Goal: Information Seeking & Learning: Learn about a topic

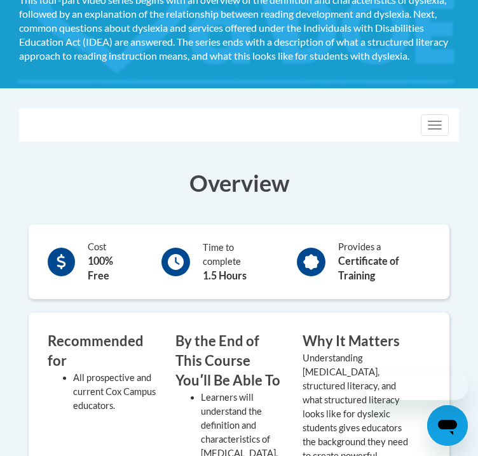
scroll to position [30, 0]
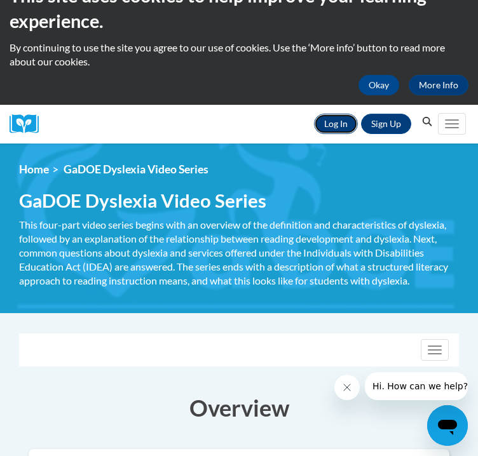
click at [328, 121] on link "Log In" at bounding box center [336, 124] width 44 height 20
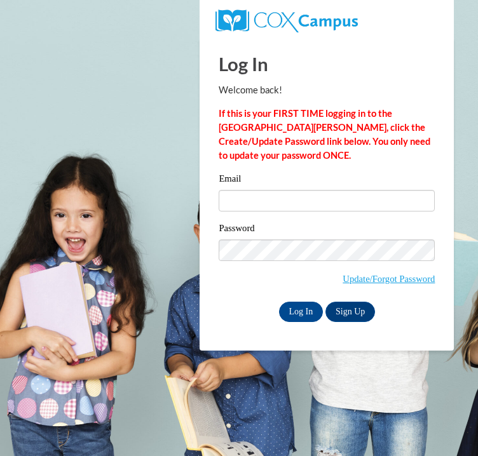
click at [252, 188] on div "Email" at bounding box center [327, 197] width 216 height 50
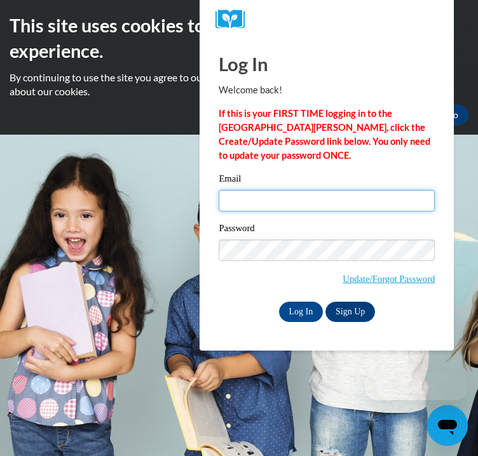
click at [248, 204] on input "Email" at bounding box center [327, 201] width 216 height 22
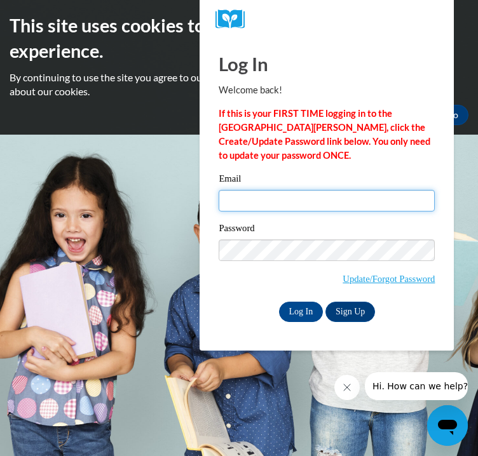
type input "kimberlyplouhar@yahoo.com"
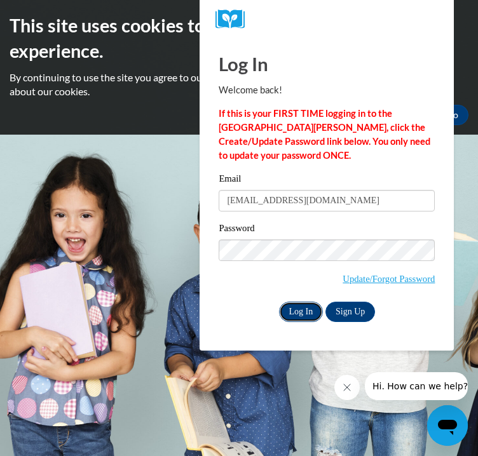
click at [291, 316] on input "Log In" at bounding box center [301, 312] width 44 height 20
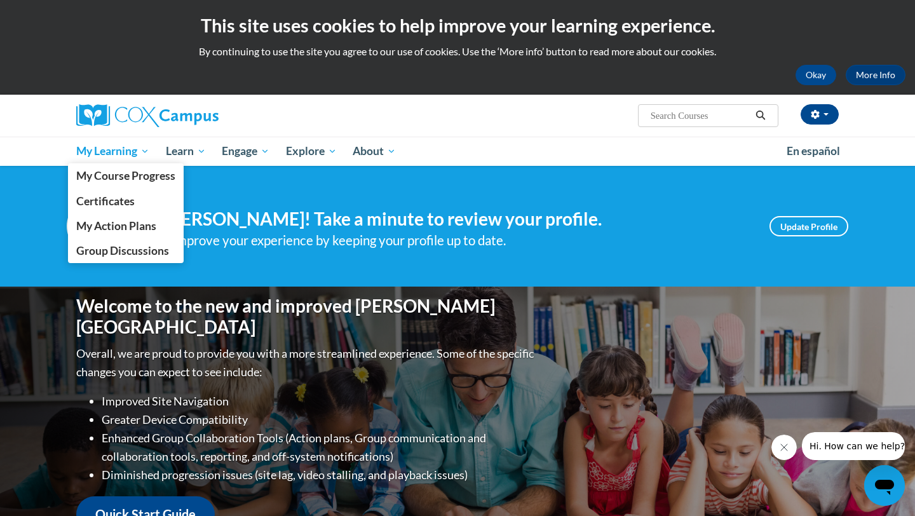
click at [126, 159] on link "My Learning" at bounding box center [113, 151] width 90 height 29
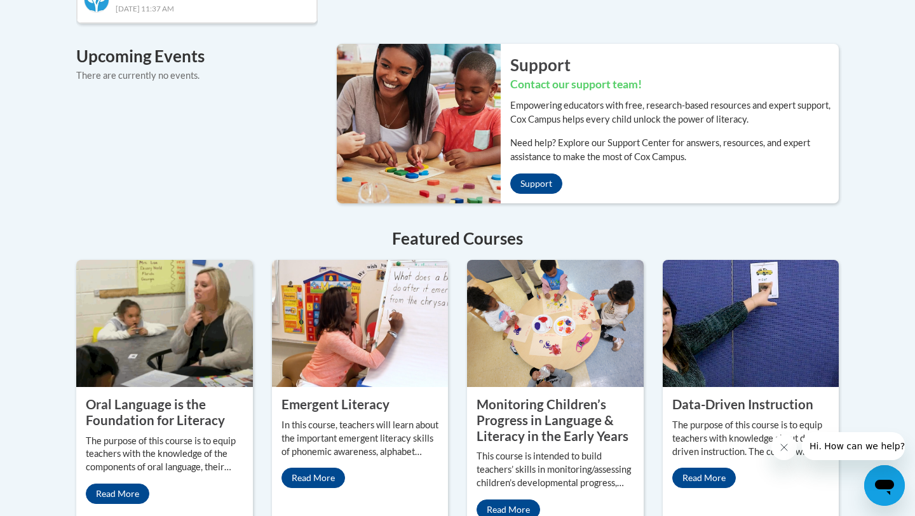
scroll to position [1016, 0]
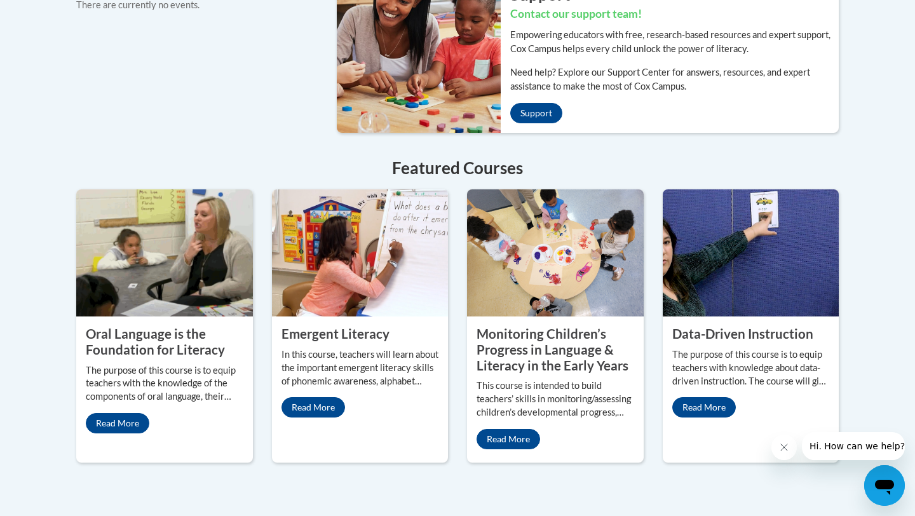
click at [474, 158] on h4 "Featured Courses" at bounding box center [457, 168] width 762 height 25
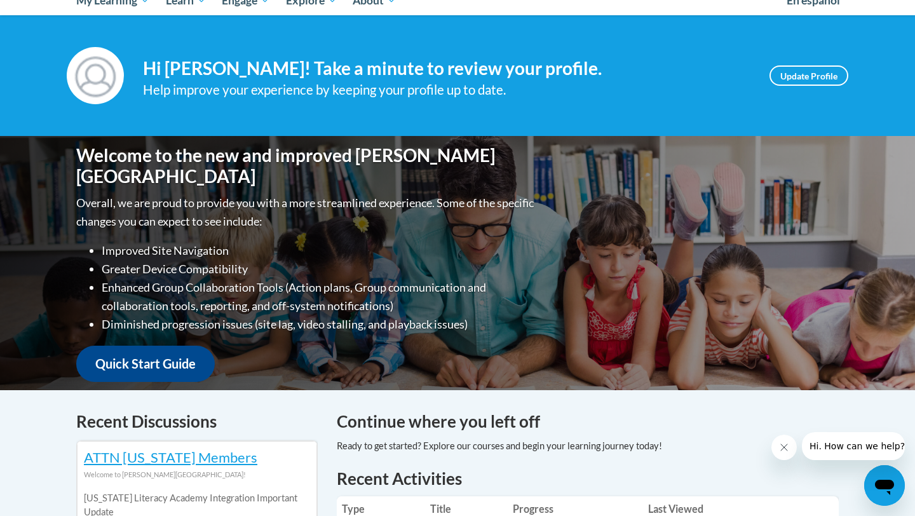
scroll to position [83, 0]
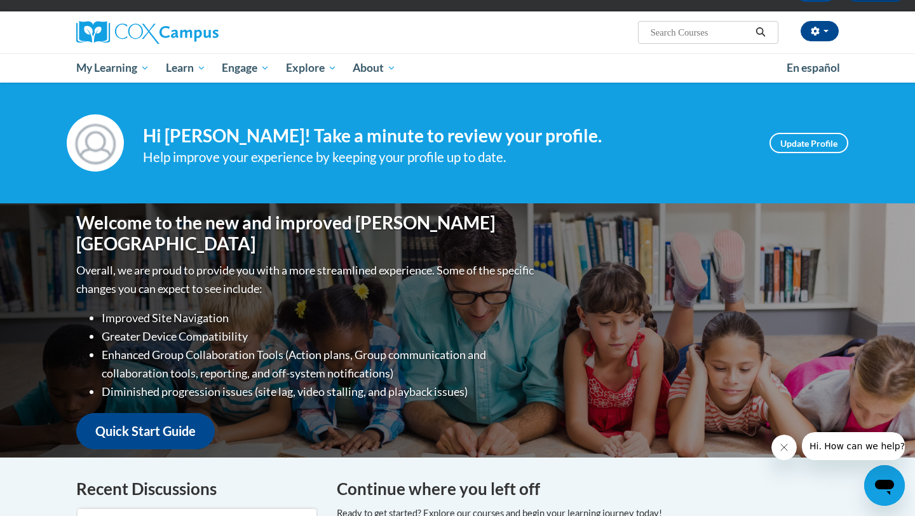
click at [477, 31] on input "Search..." at bounding box center [700, 32] width 102 height 15
click at [477, 30] on input "Search..." at bounding box center [700, 32] width 102 height 15
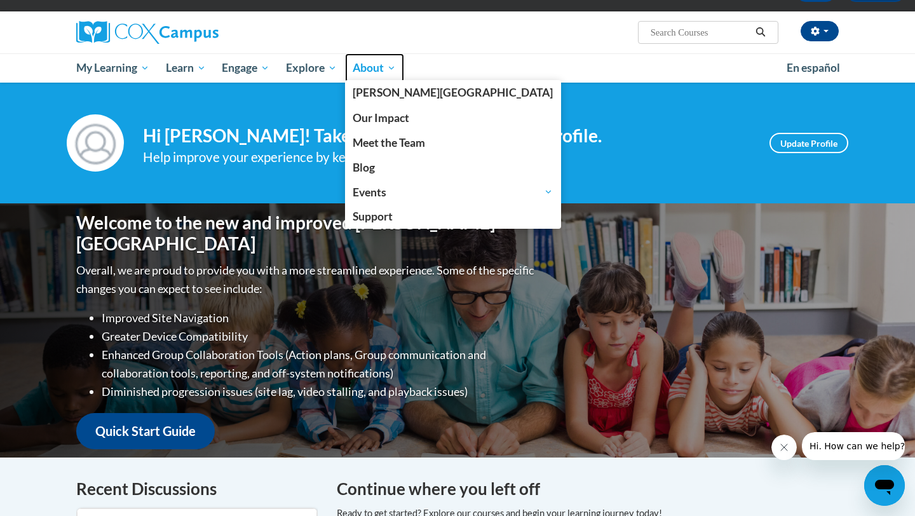
click at [373, 78] on link "About" at bounding box center [375, 67] width 60 height 29
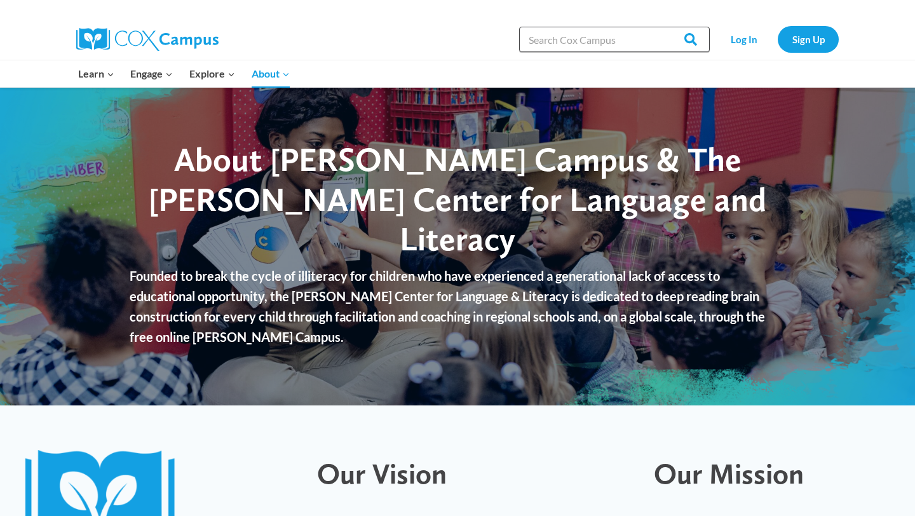
click at [577, 43] on input "Search in [URL][DOMAIN_NAME]" at bounding box center [614, 39] width 191 height 25
type input "[MEDICAL_DATA]"
click at [660, 27] on input "Search" at bounding box center [685, 39] width 50 height 25
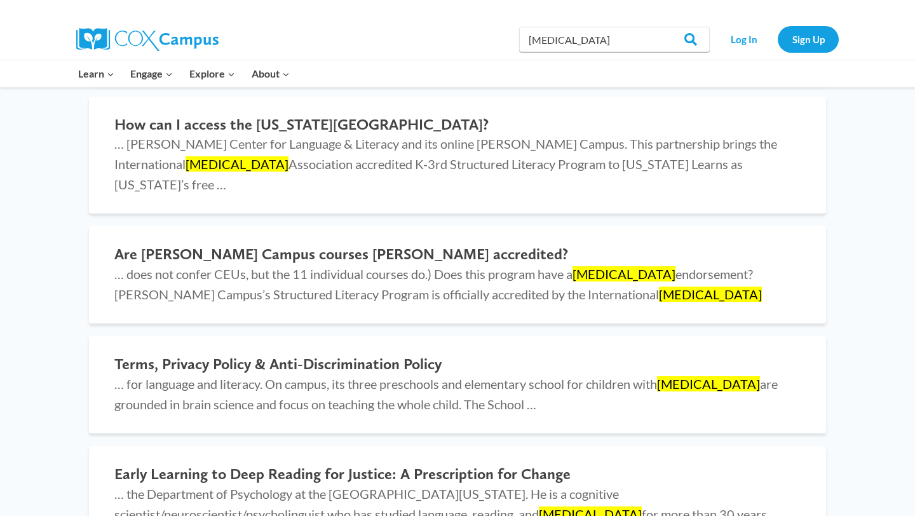
scroll to position [2700, 0]
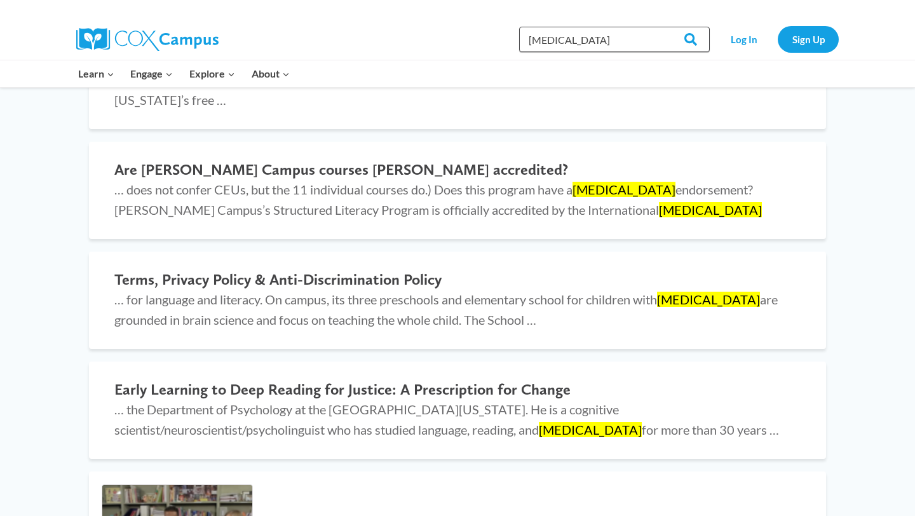
click at [624, 34] on input "dyslexia" at bounding box center [614, 39] width 191 height 25
type input "d"
click at [751, 39] on link "Log In" at bounding box center [743, 39] width 55 height 26
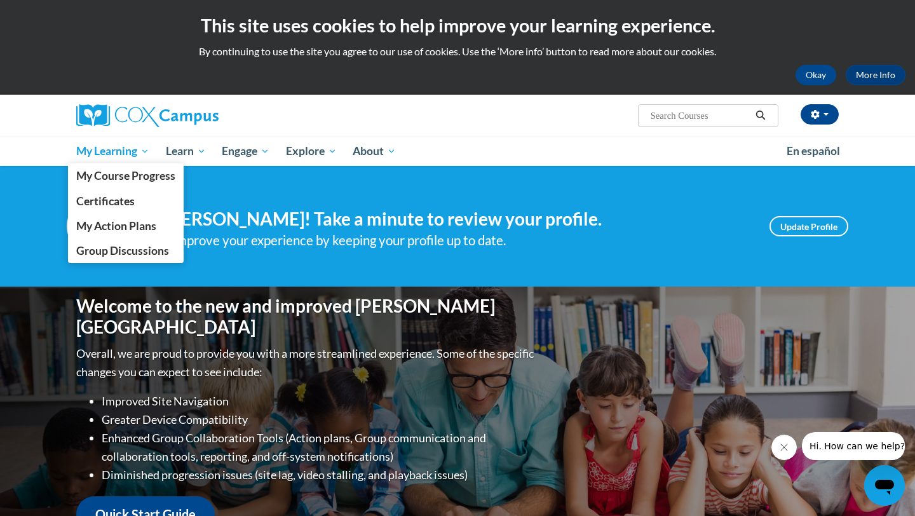
click at [124, 147] on span "My Learning" at bounding box center [112, 151] width 73 height 15
click at [125, 179] on span "My Course Progress" at bounding box center [125, 175] width 99 height 13
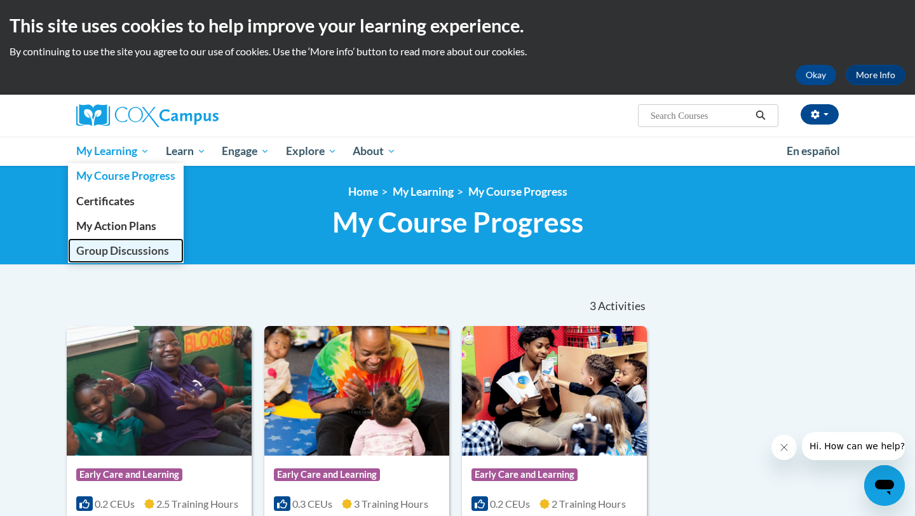
click at [123, 249] on span "Group Discussions" at bounding box center [122, 250] width 93 height 13
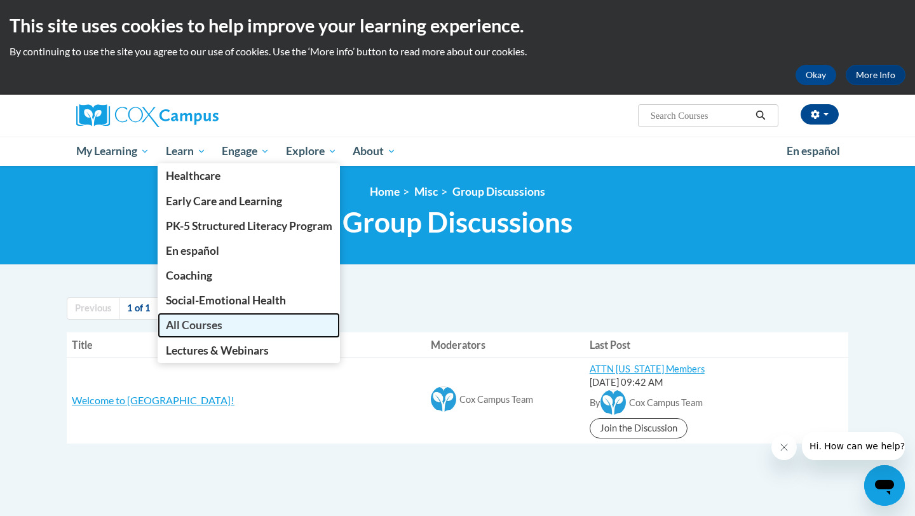
click at [190, 323] on span "All Courses" at bounding box center [194, 324] width 57 height 13
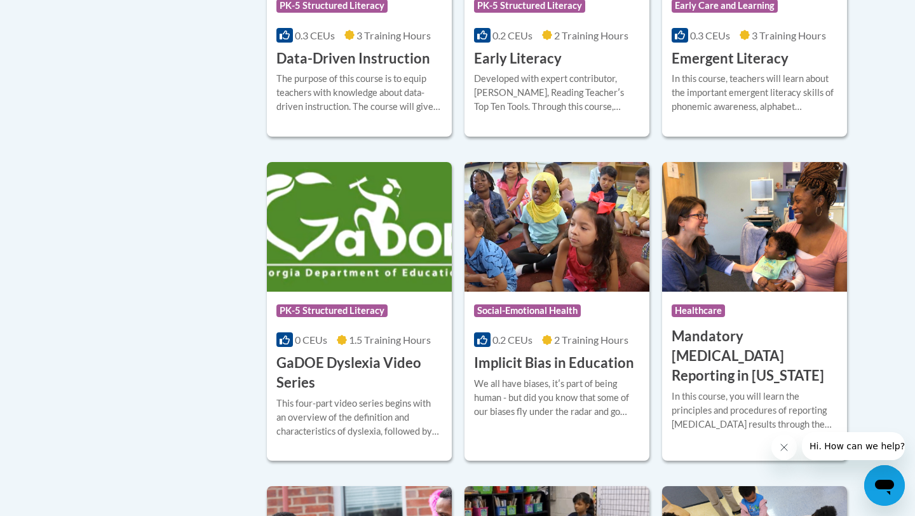
scroll to position [1530, 0]
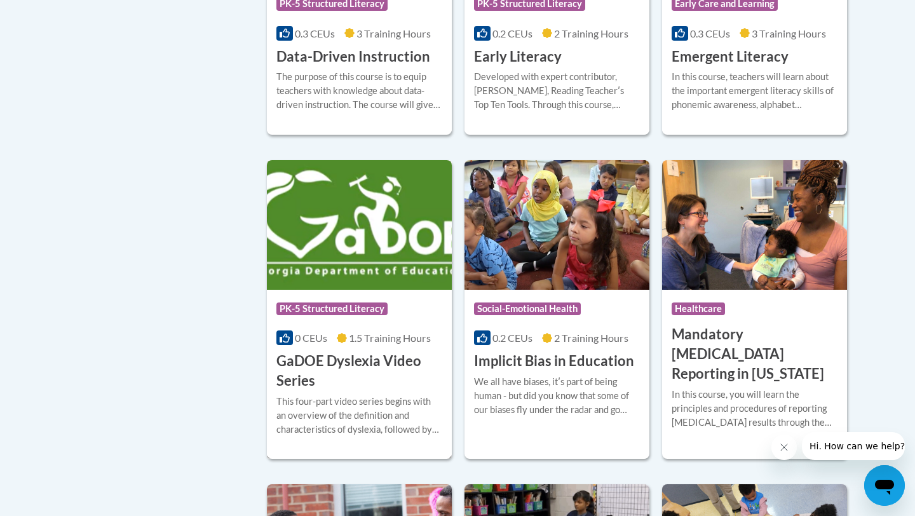
click at [335, 368] on div "Course Category: PK-5 Structured Literacy 0 CEUs 1.5 Training Hours COURSE GaDO…" at bounding box center [359, 340] width 185 height 101
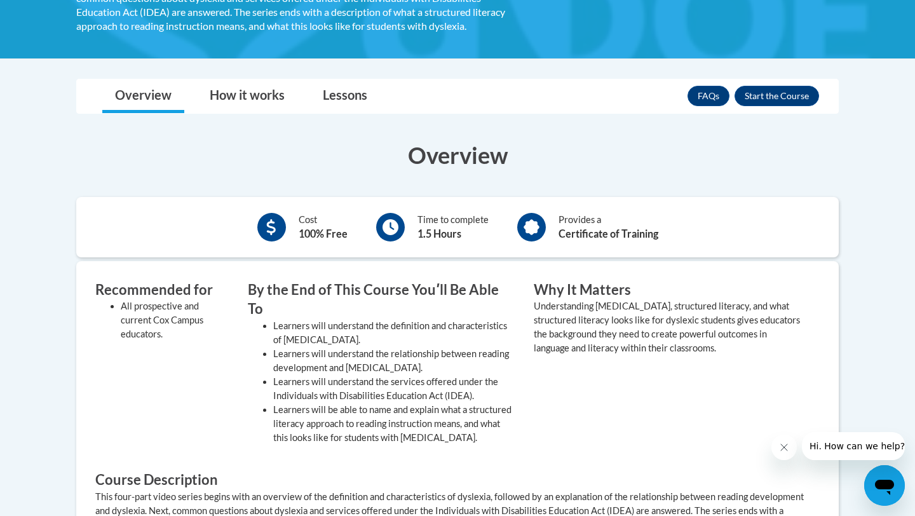
scroll to position [290, 0]
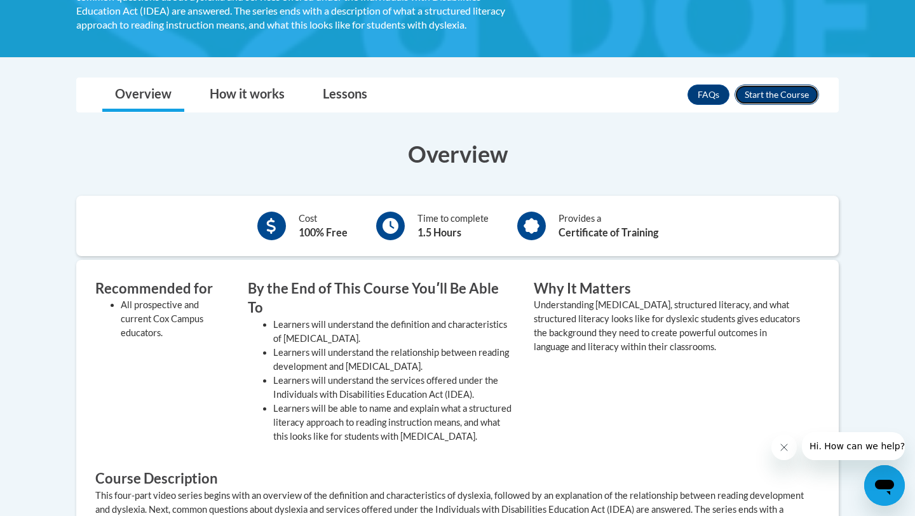
click at [770, 96] on button "Enroll" at bounding box center [776, 94] width 84 height 20
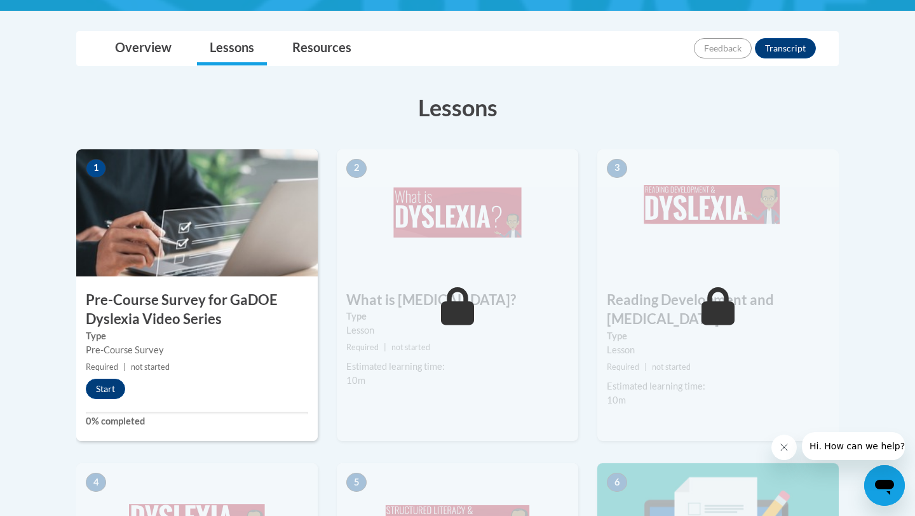
scroll to position [322, 0]
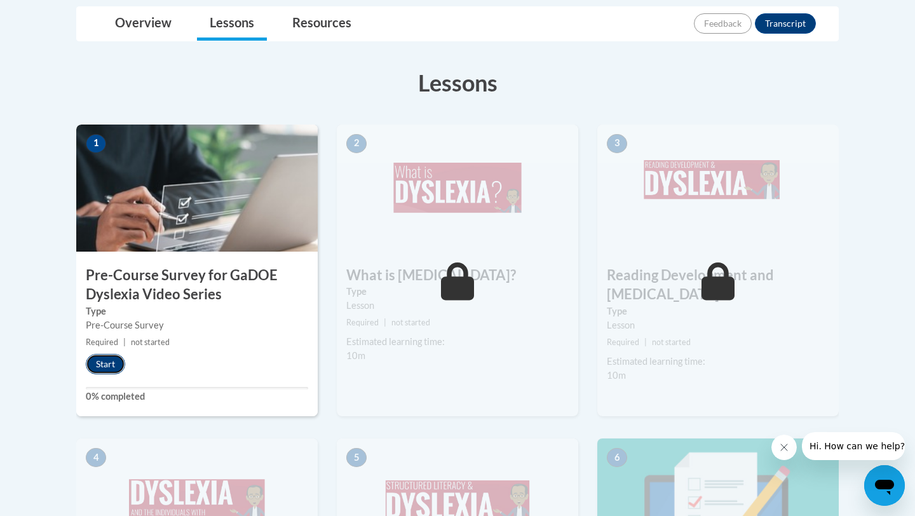
click at [98, 368] on button "Start" at bounding box center [105, 364] width 39 height 20
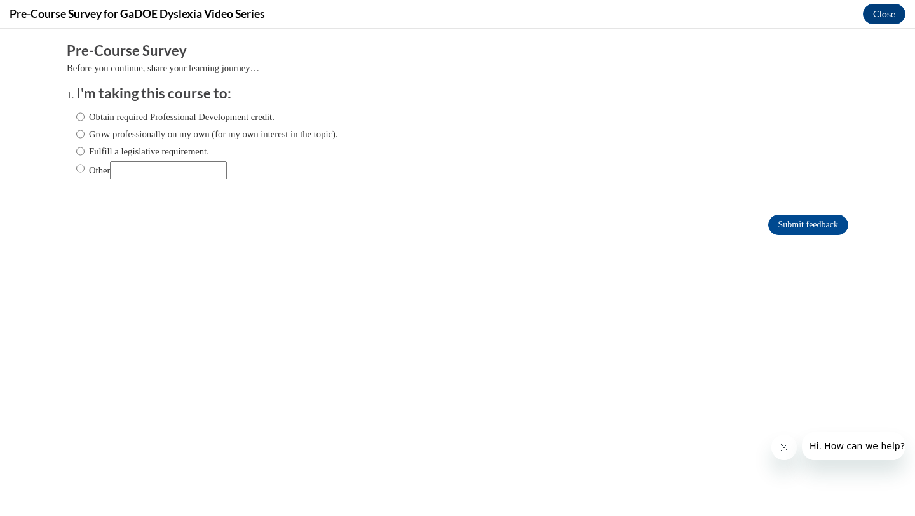
scroll to position [0, 0]
click at [150, 151] on label "Fulfill a legislative requirement." at bounding box center [142, 151] width 133 height 14
click at [84, 151] on input "Fulfill a legislative requirement." at bounding box center [80, 151] width 8 height 14
radio input "true"
click at [195, 119] on label "Obtain required Professional Development credit." at bounding box center [175, 117] width 198 height 14
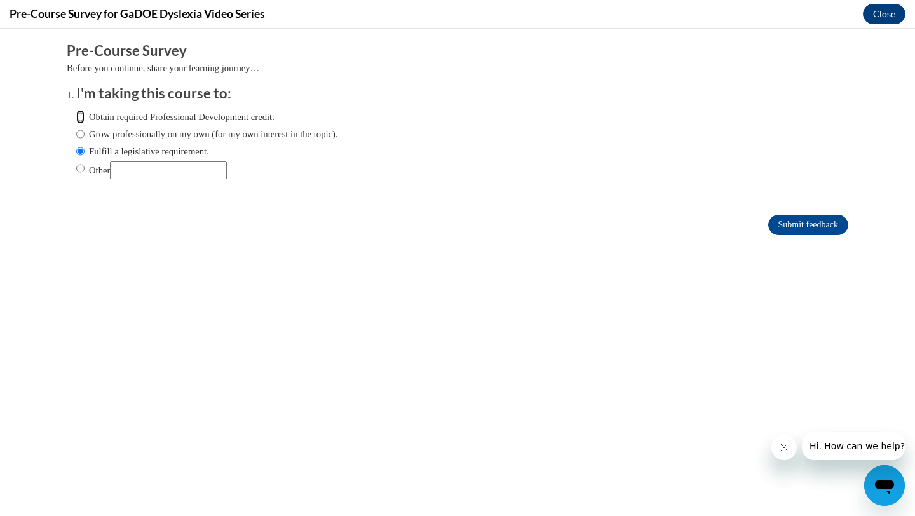
click at [84, 119] on input "Obtain required Professional Development credit." at bounding box center [80, 117] width 8 height 14
radio input "true"
click at [774, 217] on input "Submit feedback" at bounding box center [808, 225] width 80 height 20
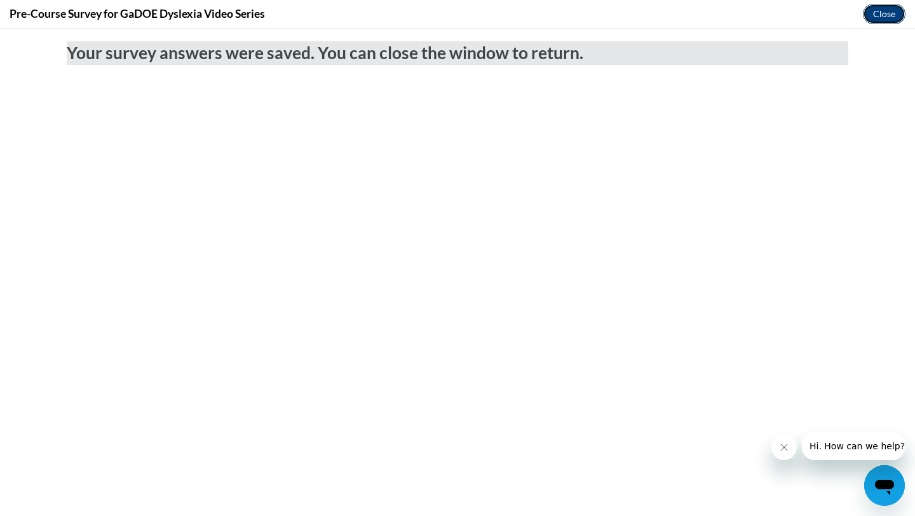
click at [882, 22] on button "Close" at bounding box center [884, 14] width 43 height 20
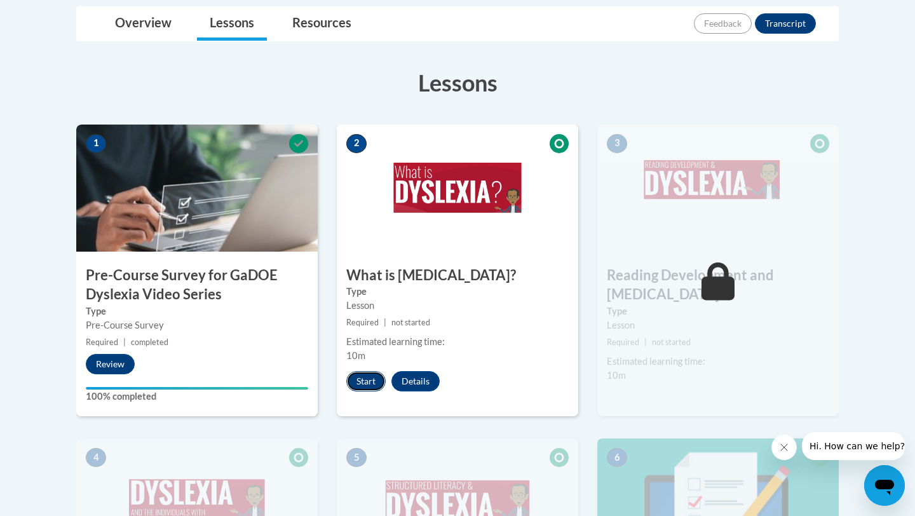
click at [362, 383] on button "Start" at bounding box center [365, 381] width 39 height 20
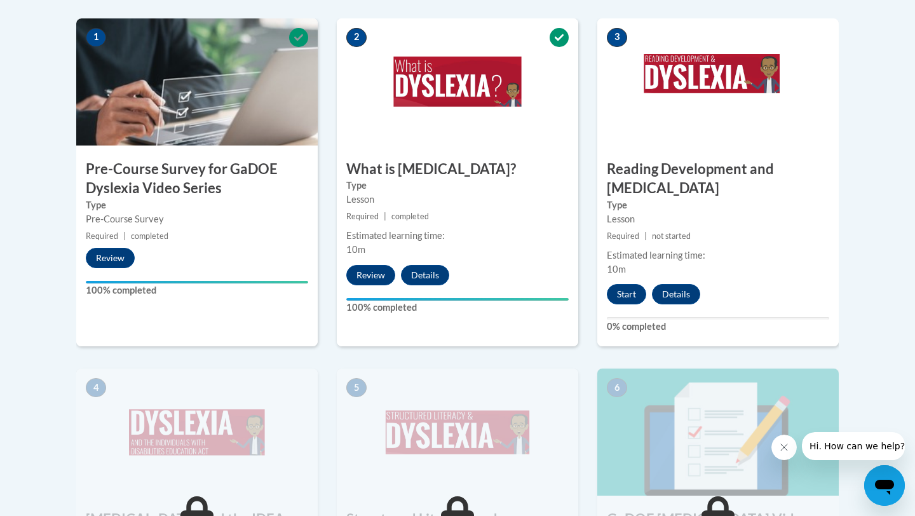
scroll to position [432, 0]
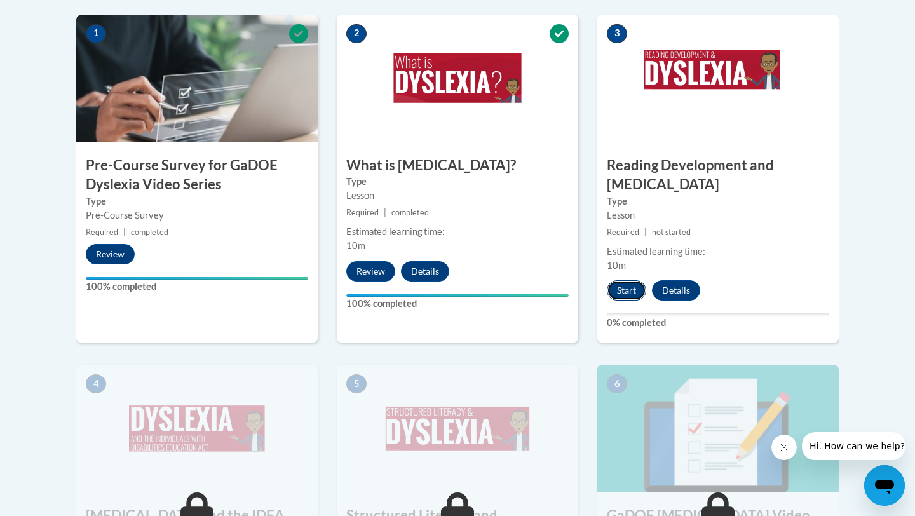
click at [625, 280] on button "Start" at bounding box center [626, 290] width 39 height 20
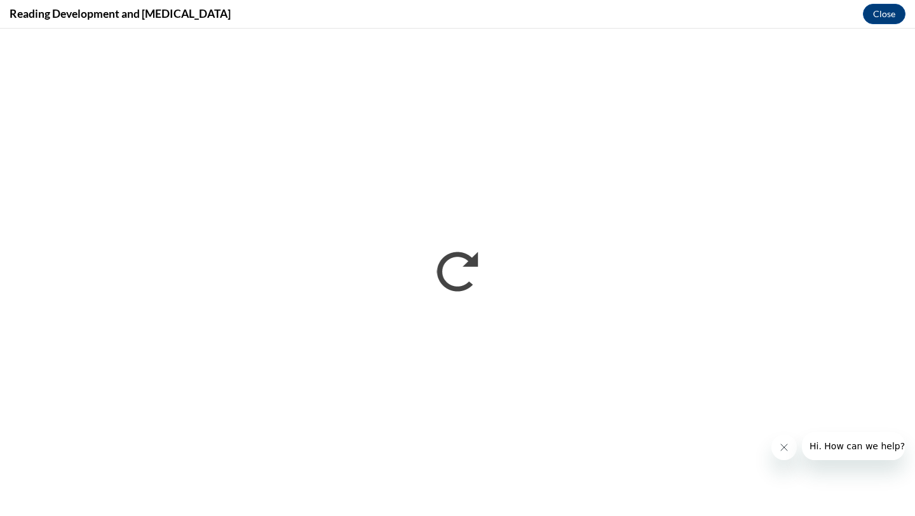
scroll to position [0, 0]
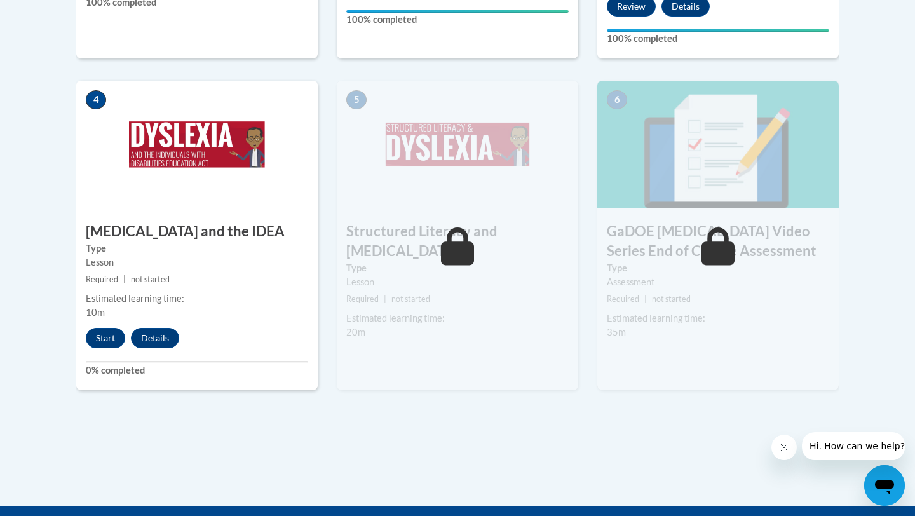
scroll to position [737, 0]
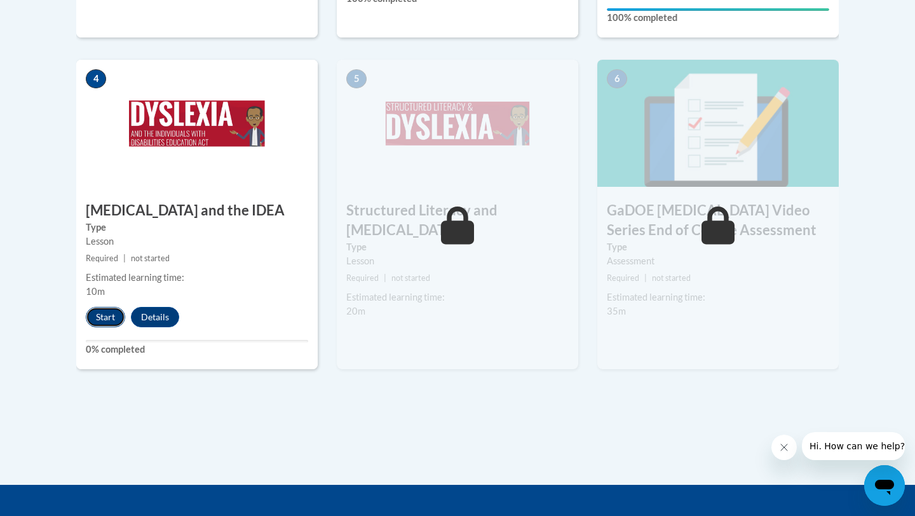
click at [108, 307] on button "Start" at bounding box center [105, 317] width 39 height 20
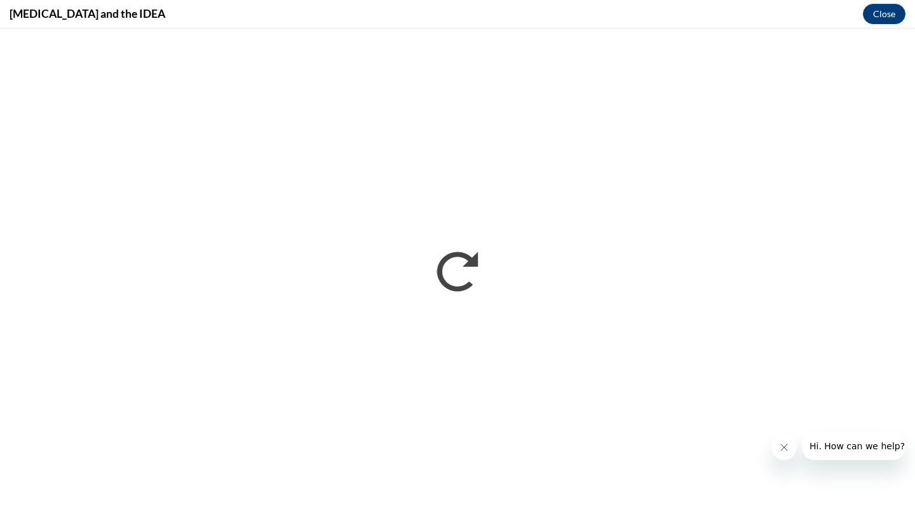
scroll to position [0, 0]
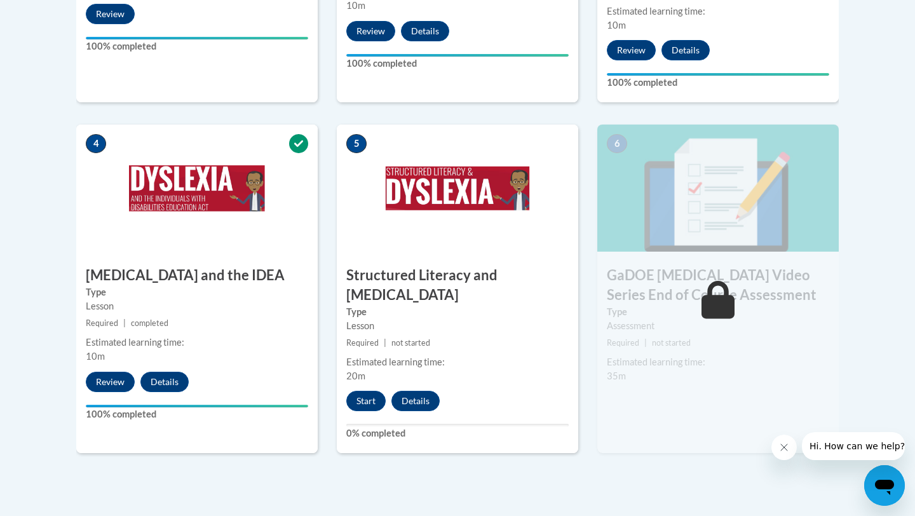
scroll to position [672, 0]
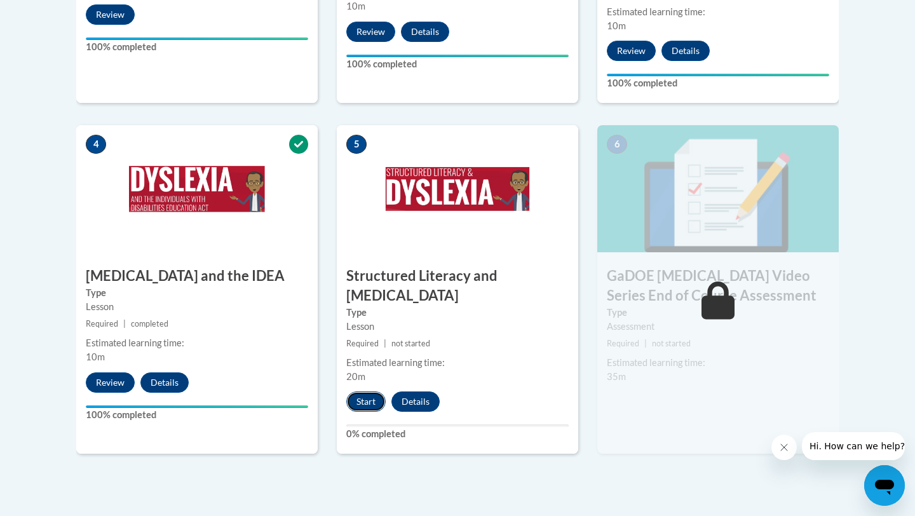
click at [361, 391] on button "Start" at bounding box center [365, 401] width 39 height 20
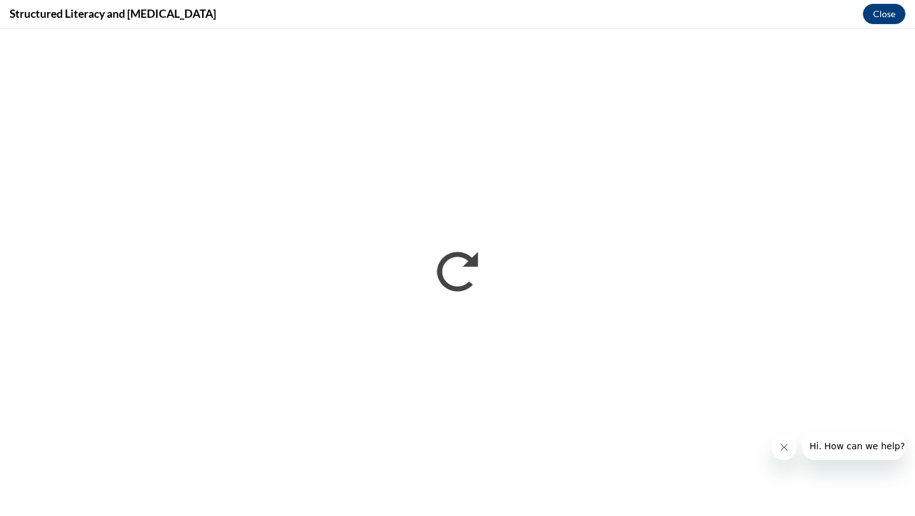
scroll to position [0, 0]
